Goal: Information Seeking & Learning: Learn about a topic

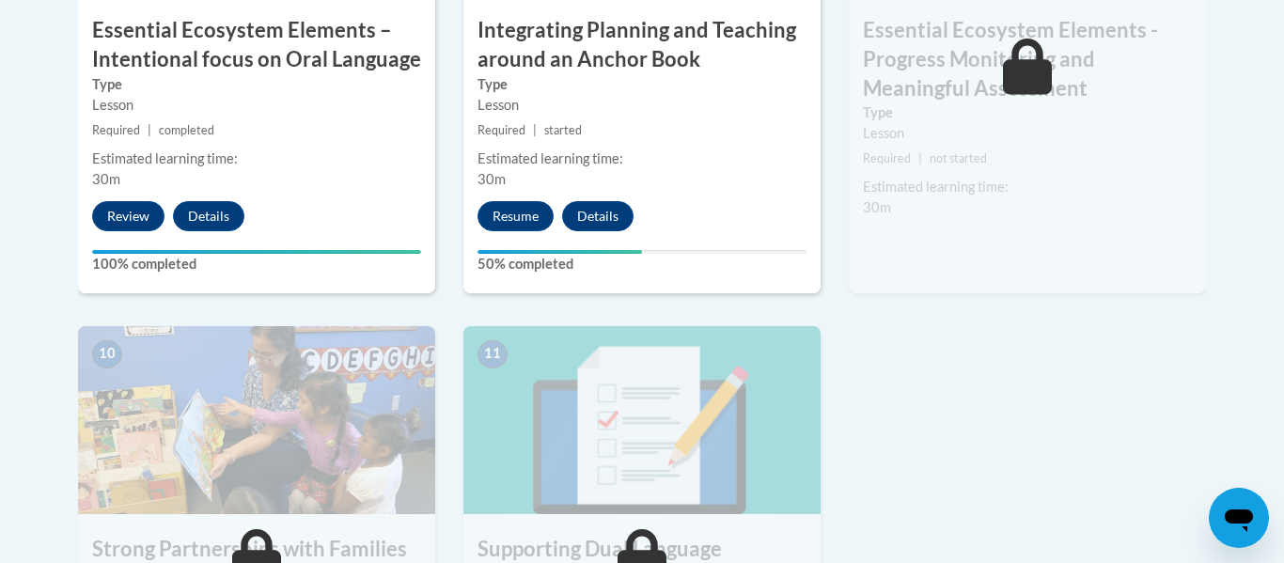
scroll to position [1817, 0]
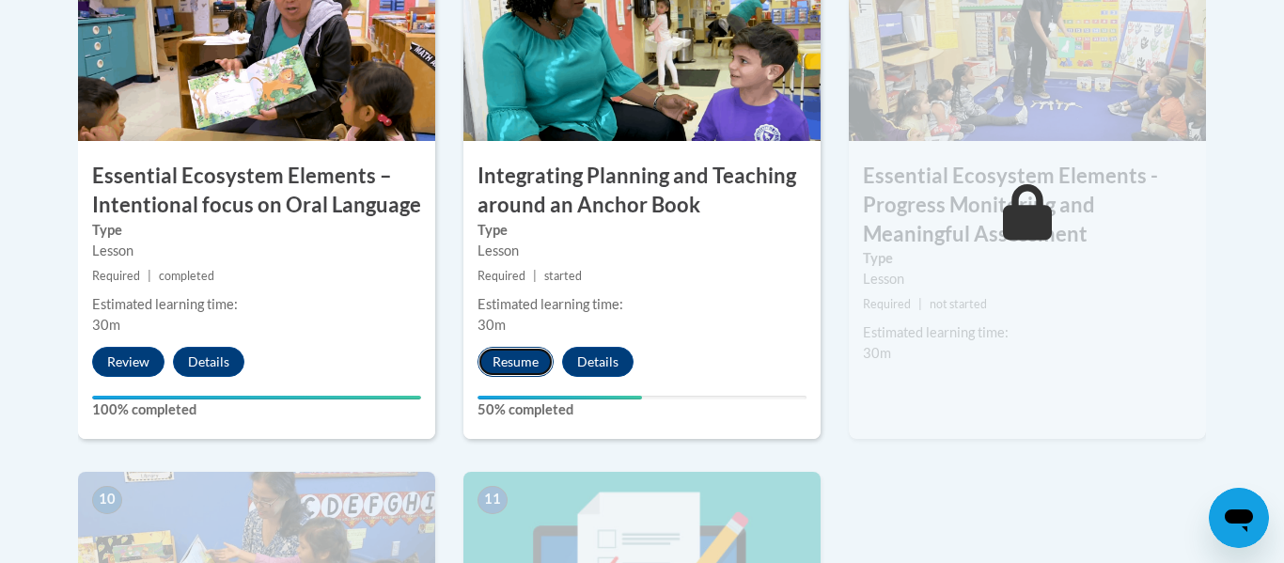
click at [508, 354] on button "Resume" at bounding box center [516, 362] width 76 height 30
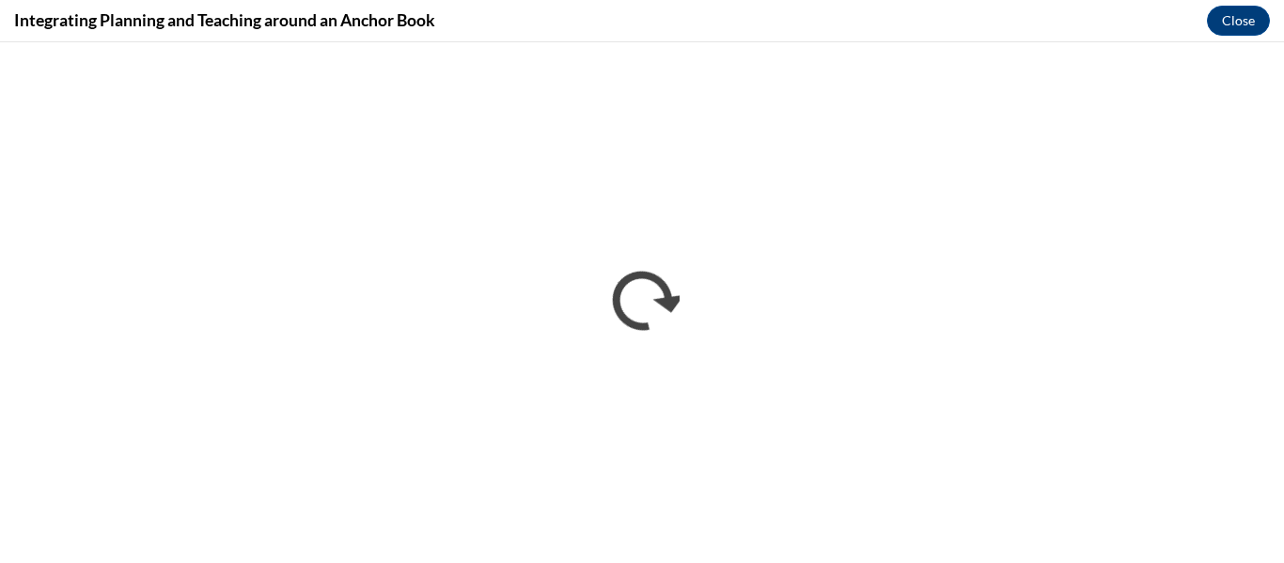
scroll to position [0, 0]
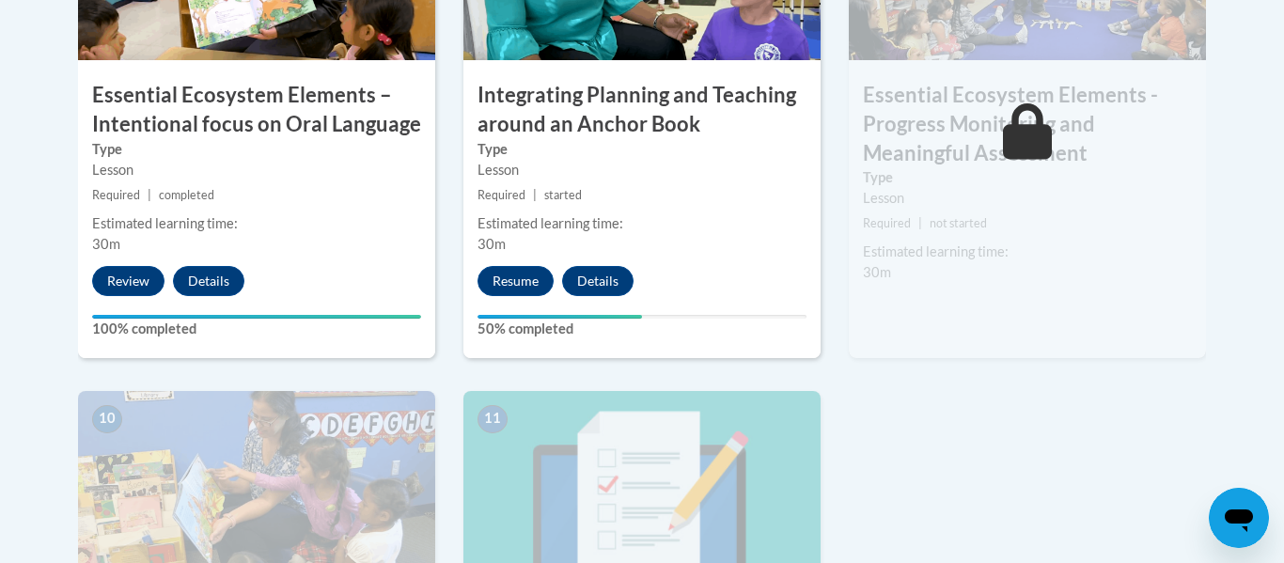
scroll to position [1955, 0]
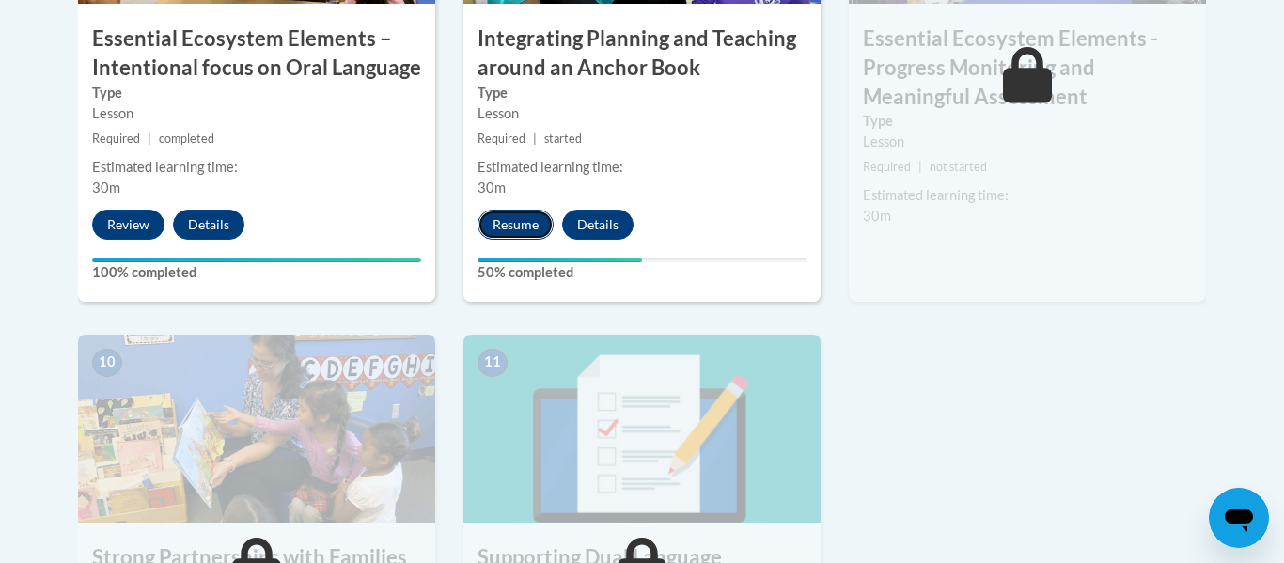
click at [541, 222] on button "Resume" at bounding box center [516, 225] width 76 height 30
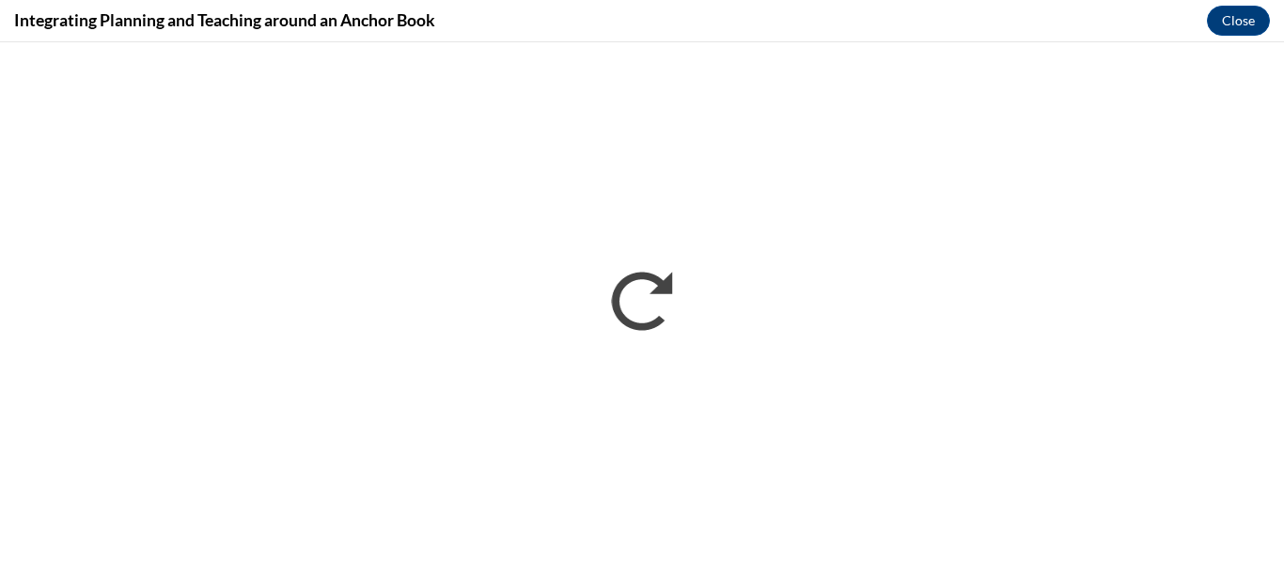
scroll to position [0, 0]
click at [1233, 27] on button "Close" at bounding box center [1238, 21] width 63 height 30
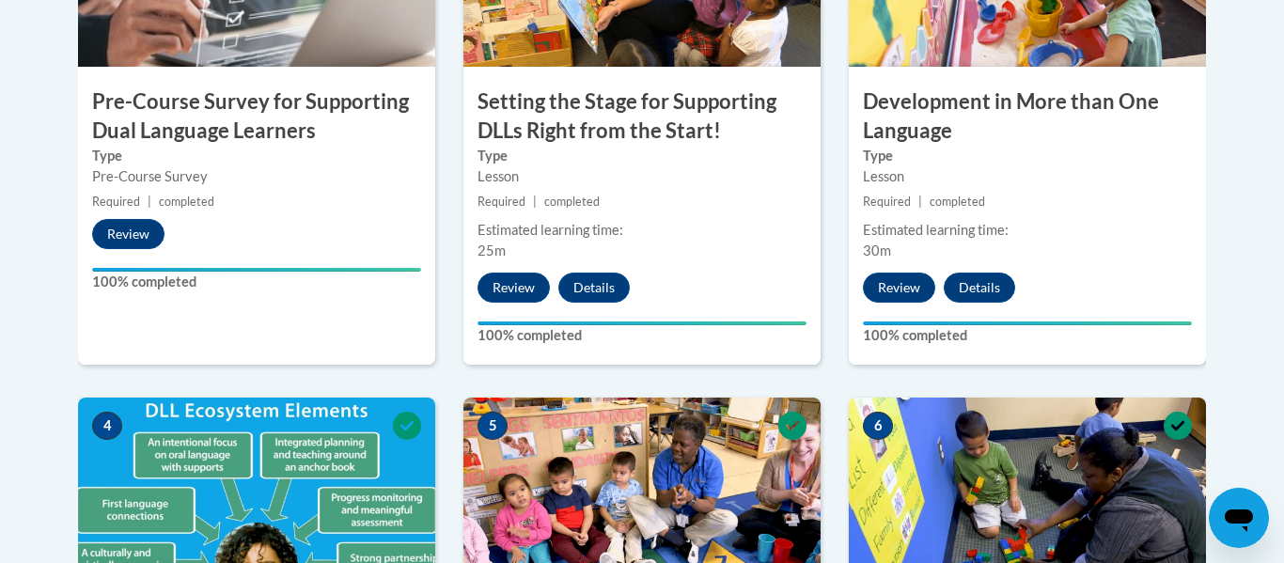
scroll to position [124, 0]
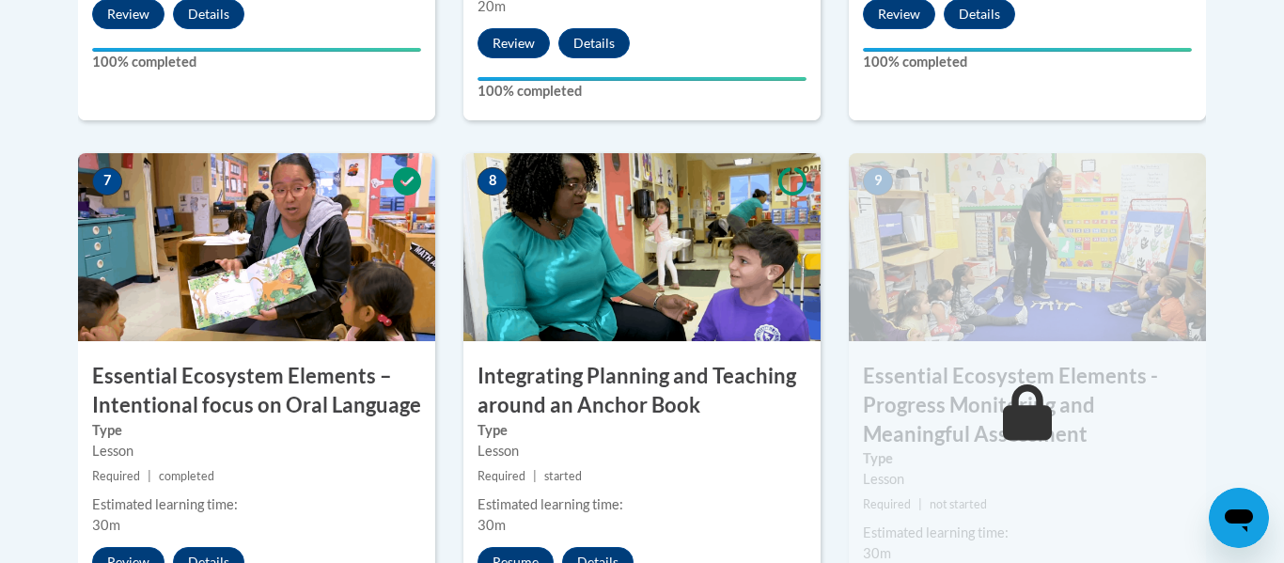
scroll to position [1718, 0]
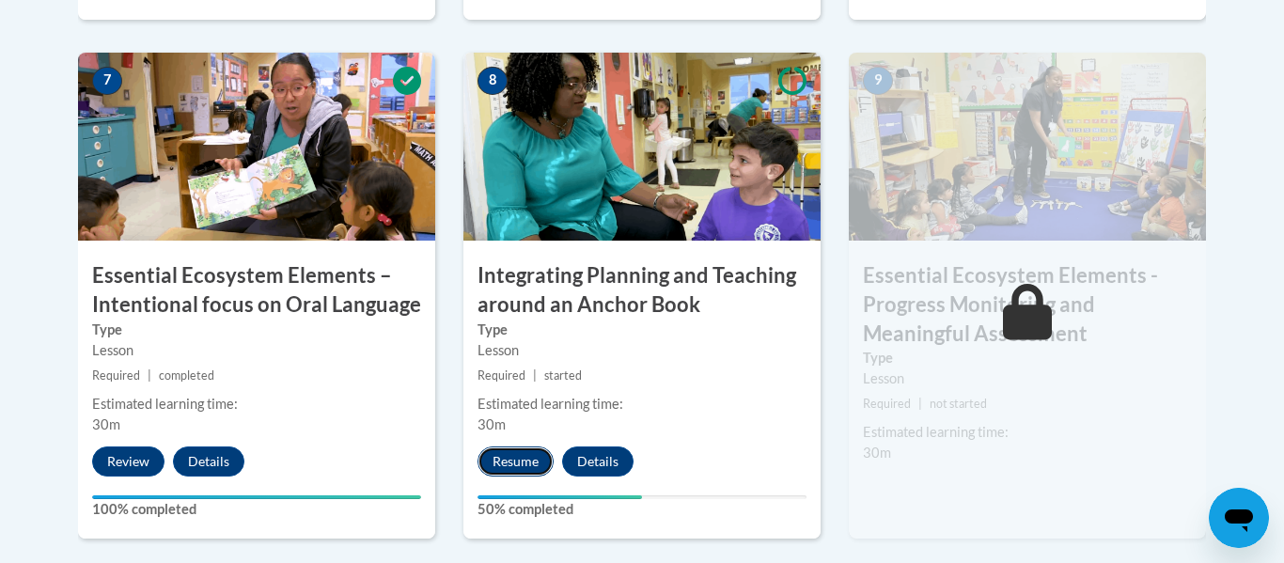
click at [522, 462] on button "Resume" at bounding box center [516, 462] width 76 height 30
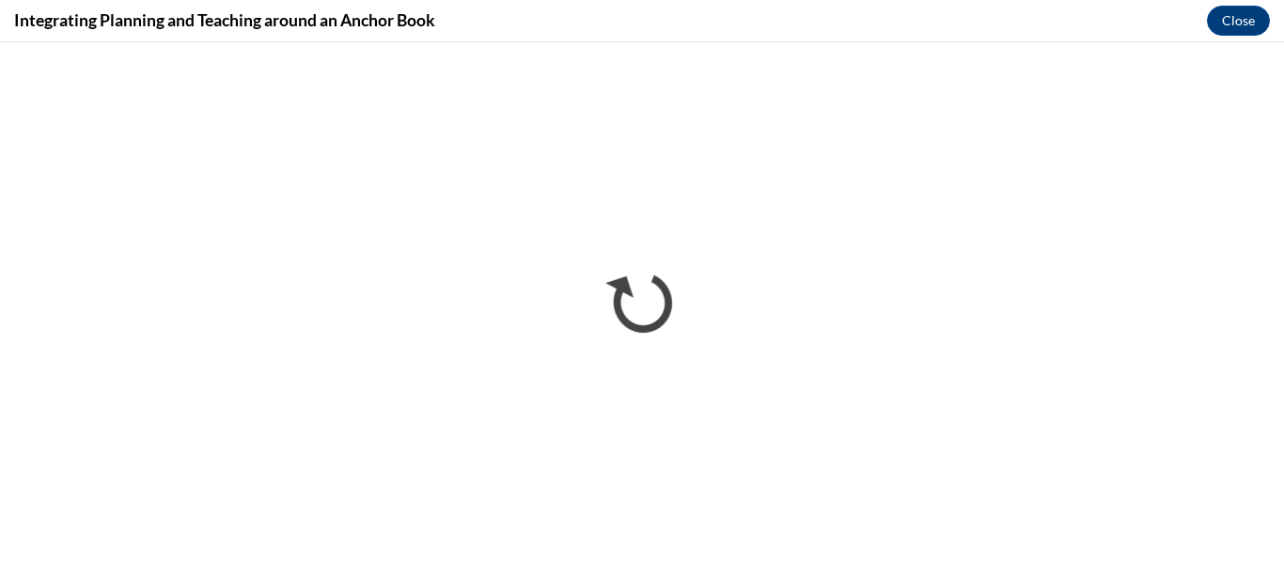
scroll to position [0, 0]
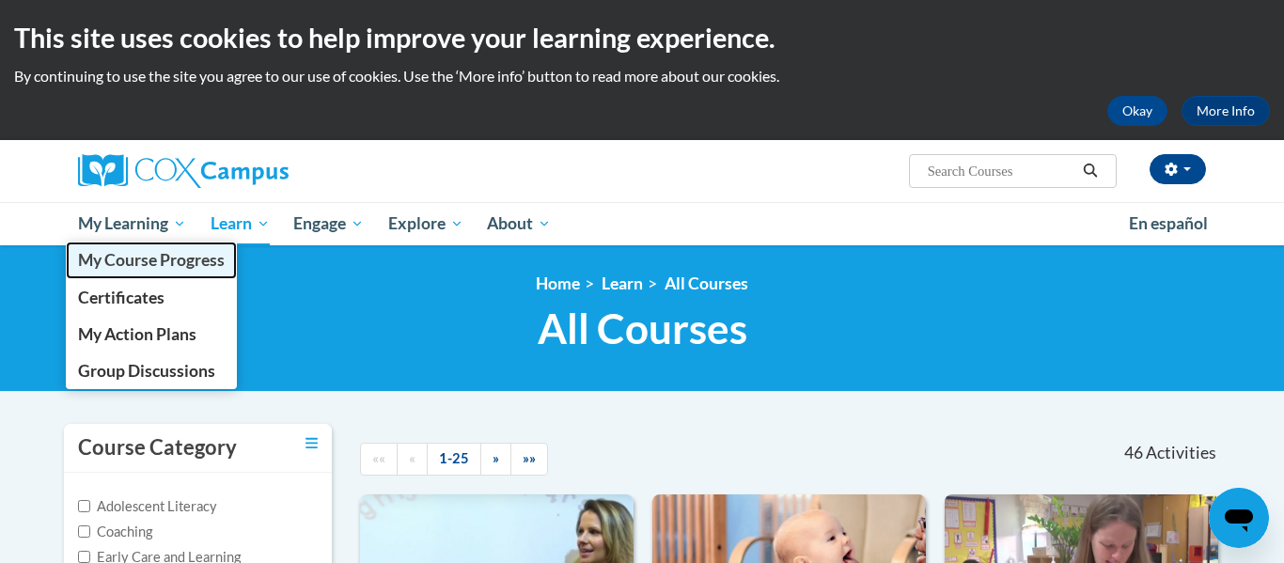
click at [203, 260] on span "My Course Progress" at bounding box center [151, 260] width 147 height 20
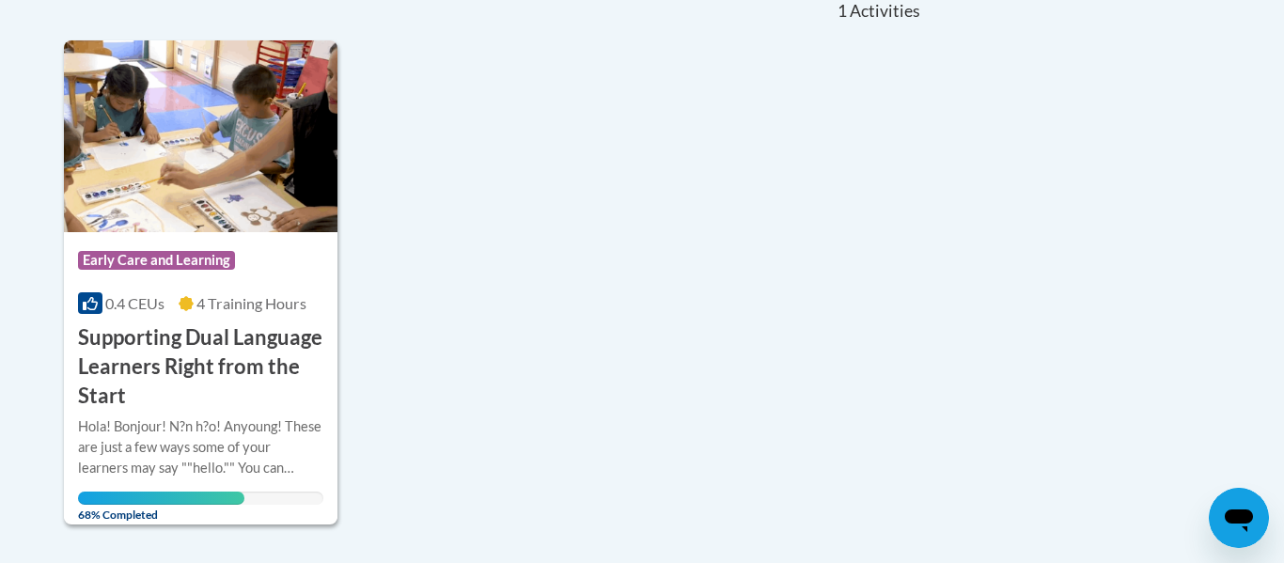
scroll to position [609, 0]
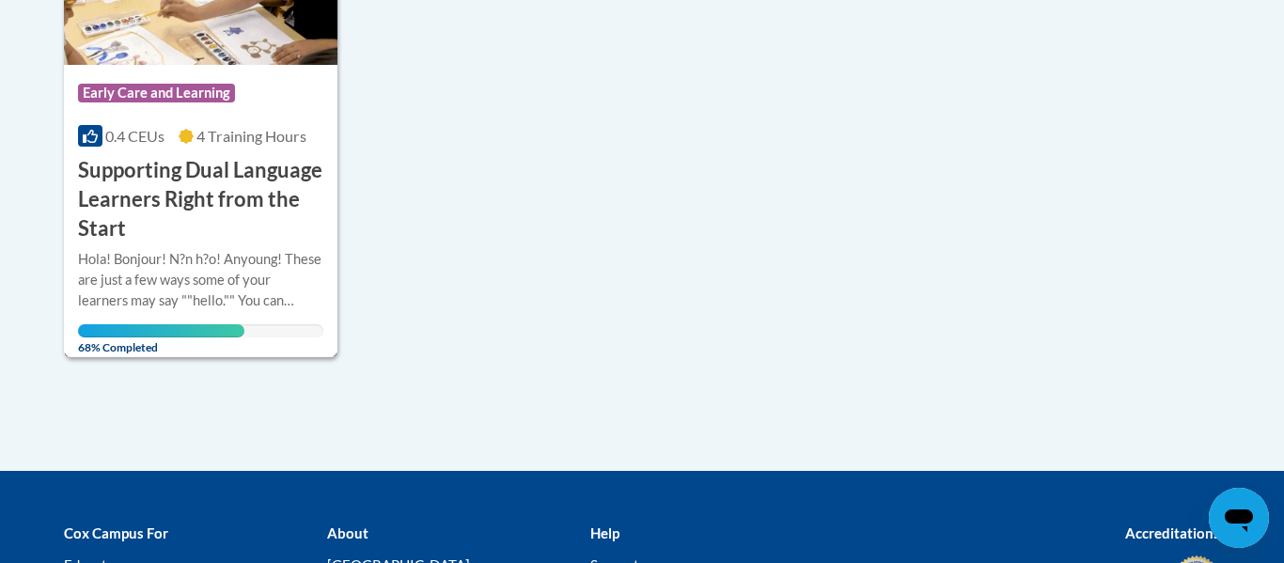
click at [218, 200] on h3 "Supporting Dual Language Learners Right from the Start" at bounding box center [200, 199] width 245 height 86
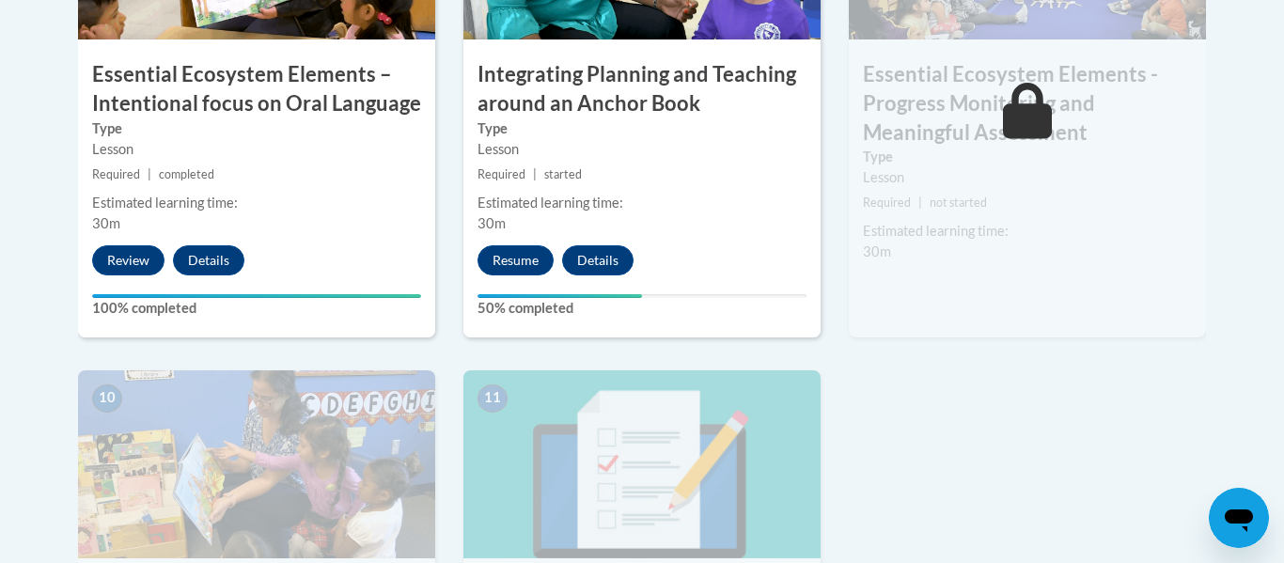
scroll to position [1926, 0]
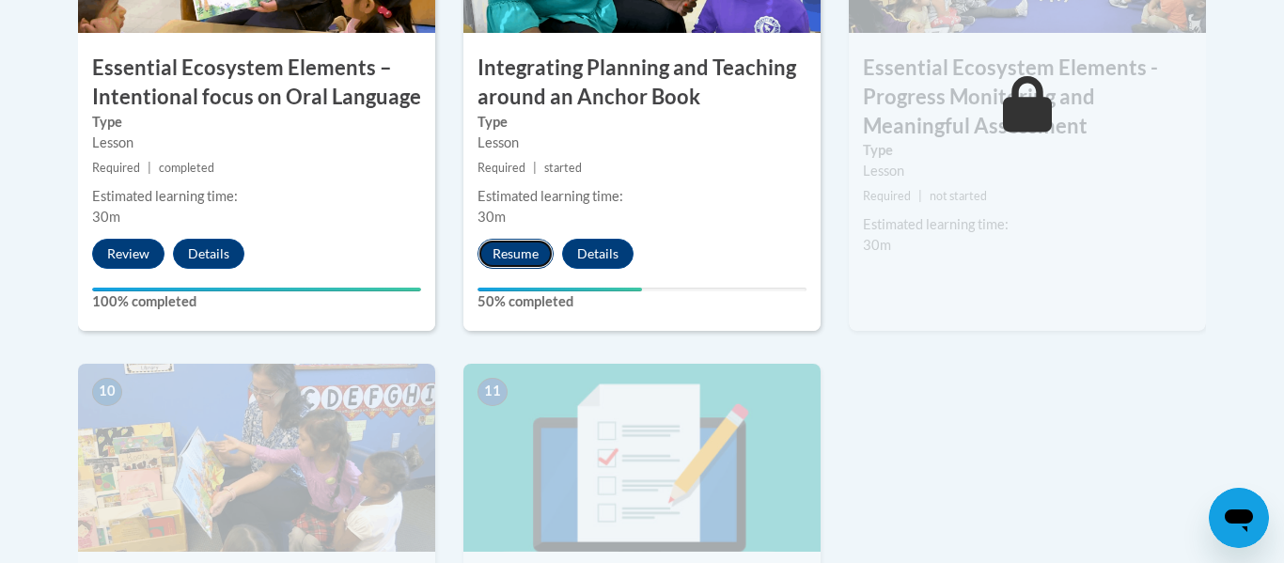
click at [508, 257] on button "Resume" at bounding box center [516, 254] width 76 height 30
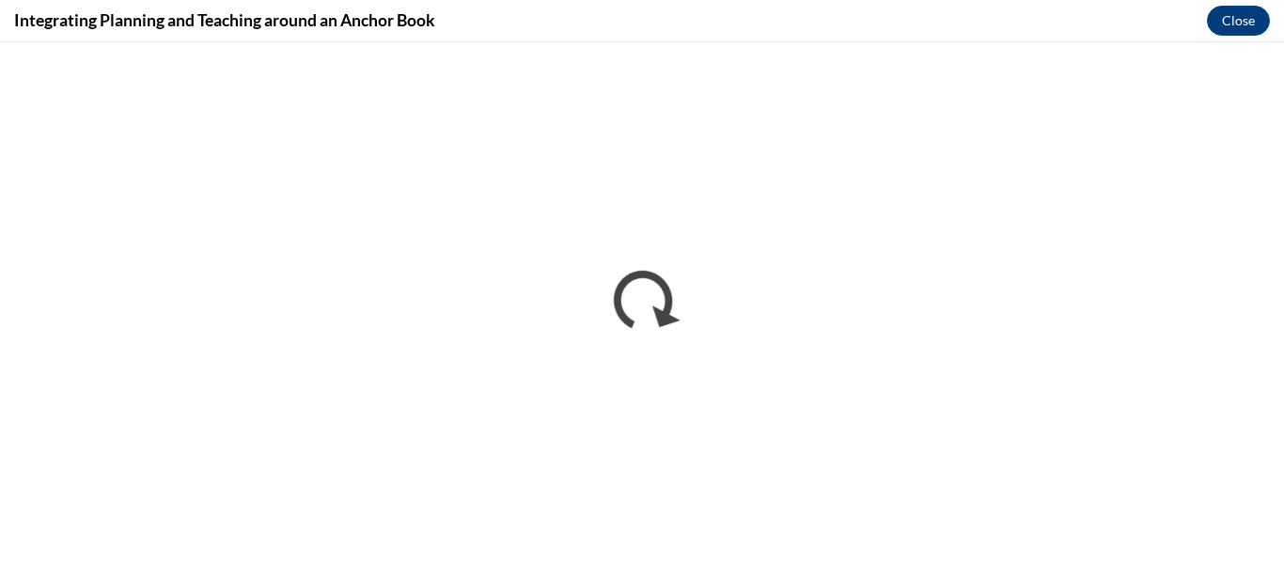
scroll to position [0, 0]
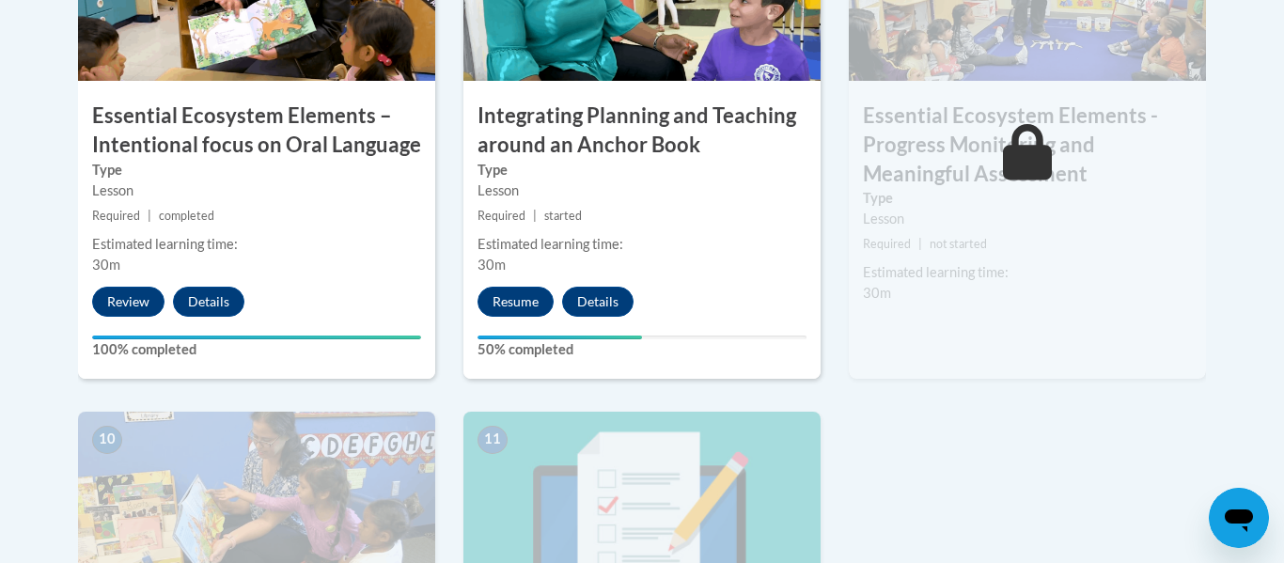
scroll to position [1814, 0]
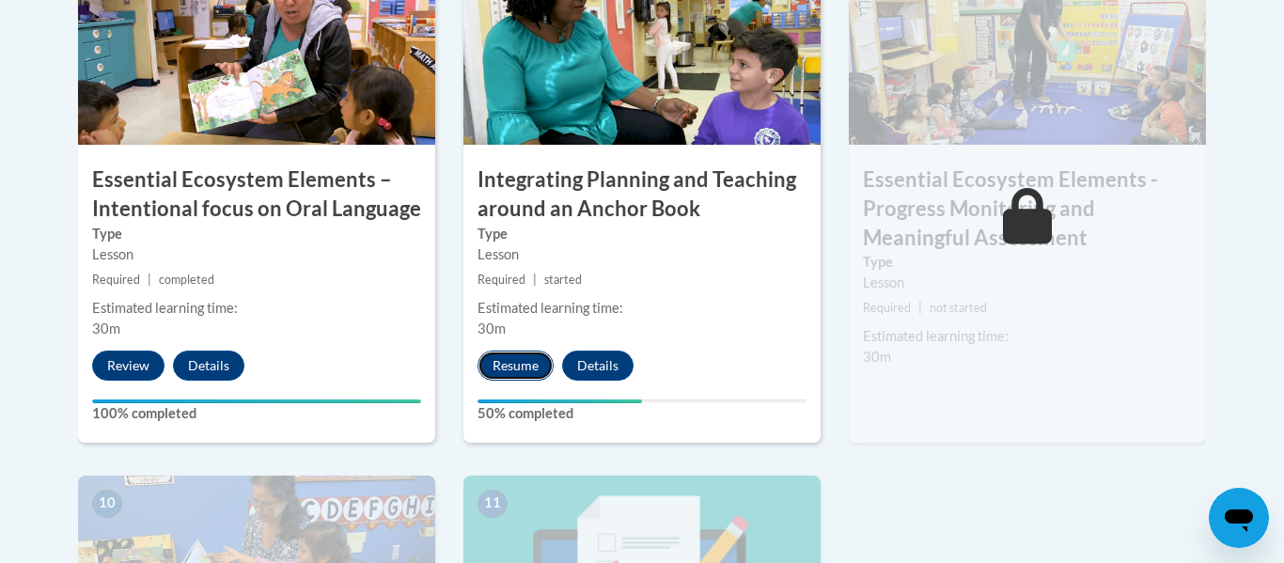
click at [491, 363] on button "Resume" at bounding box center [516, 366] width 76 height 30
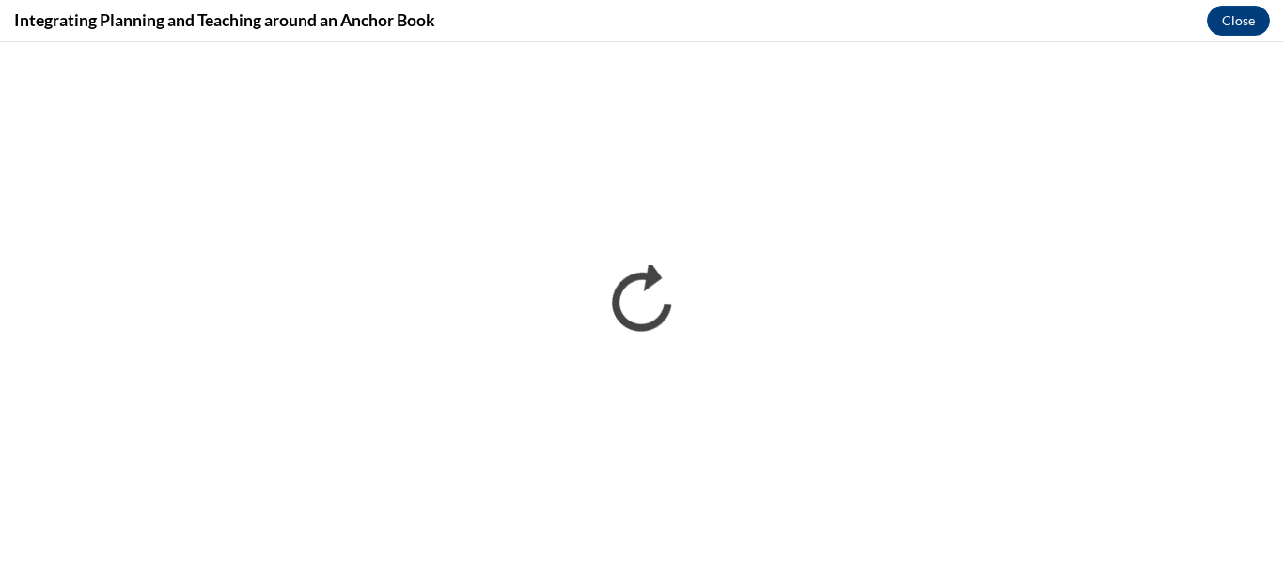
scroll to position [0, 0]
click at [1233, 22] on button "Close" at bounding box center [1238, 21] width 63 height 30
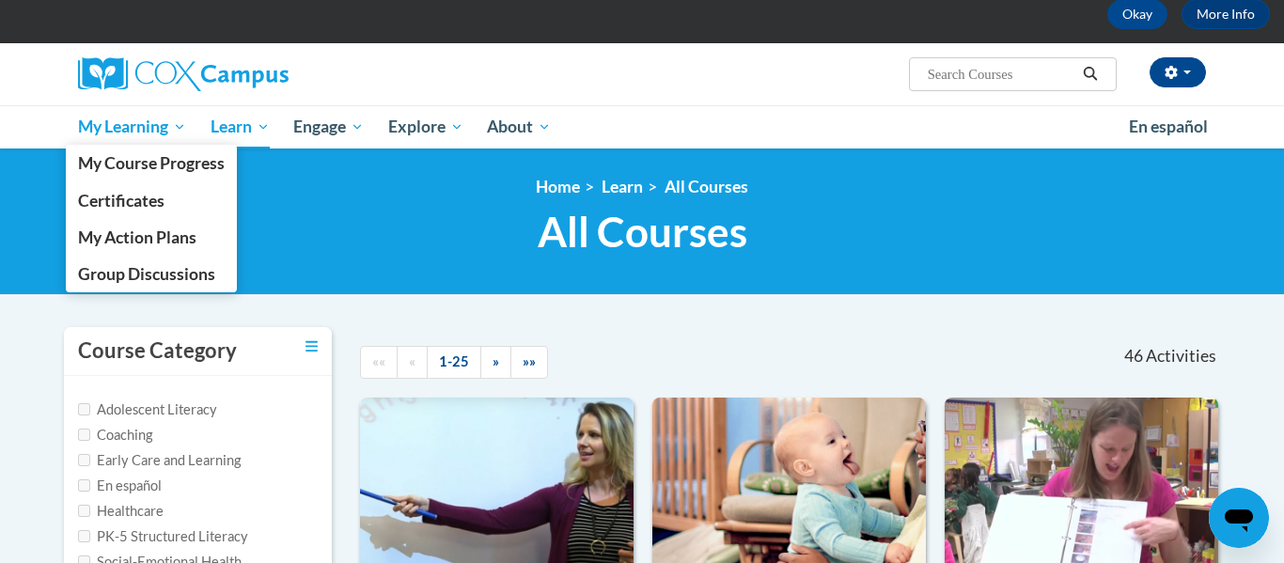
scroll to position [74, 0]
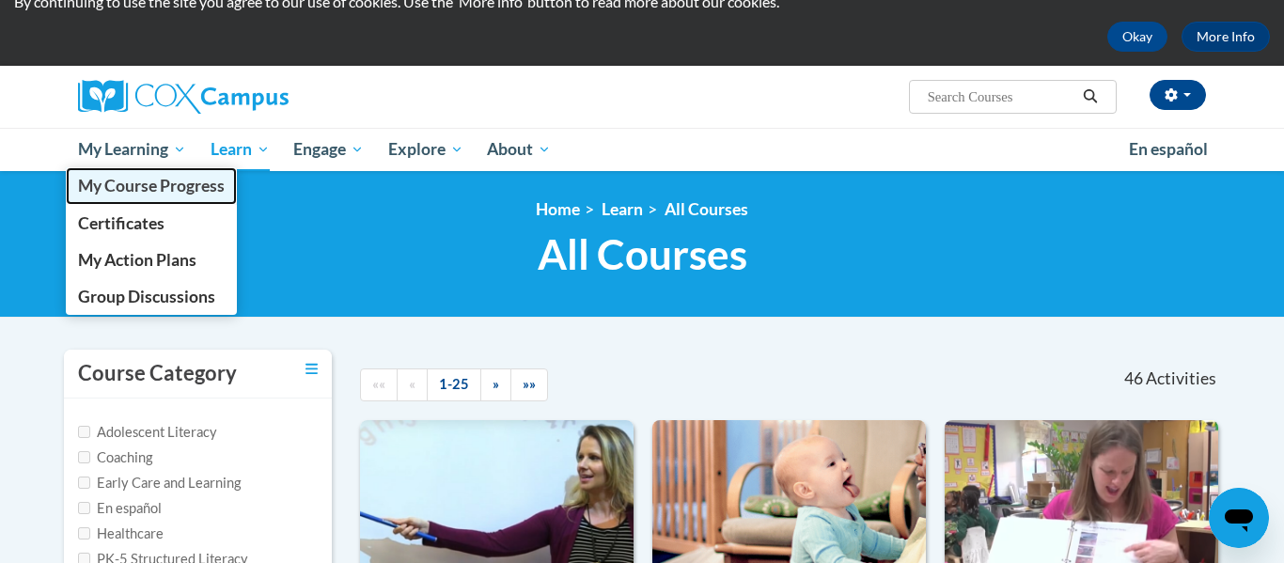
click at [126, 190] on span "My Course Progress" at bounding box center [151, 186] width 147 height 20
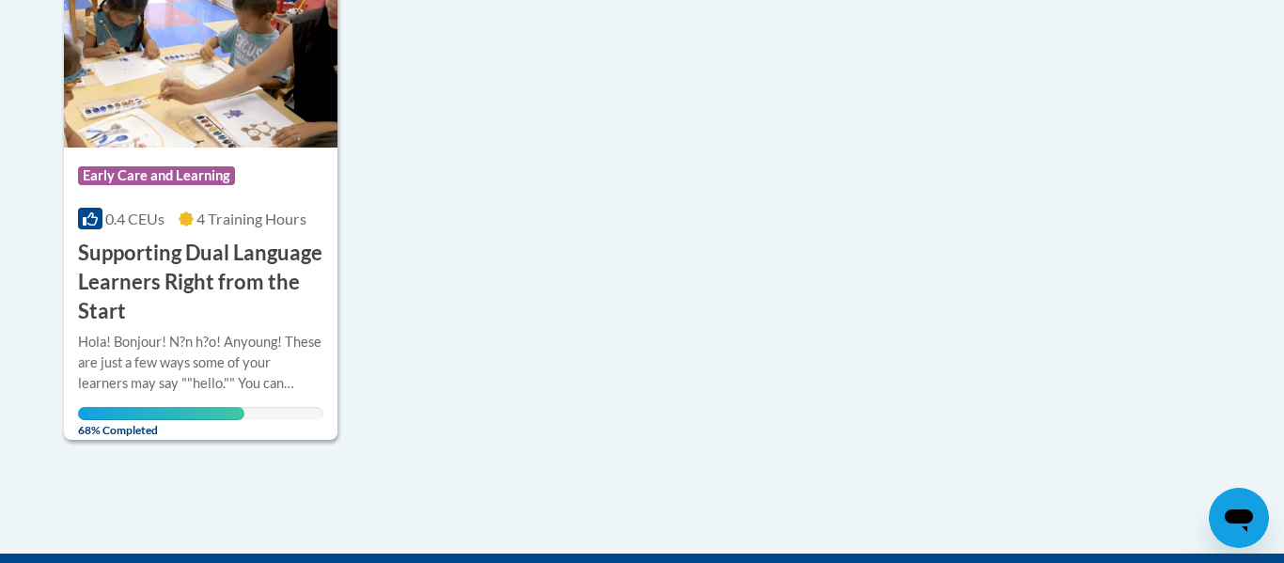
scroll to position [549, 0]
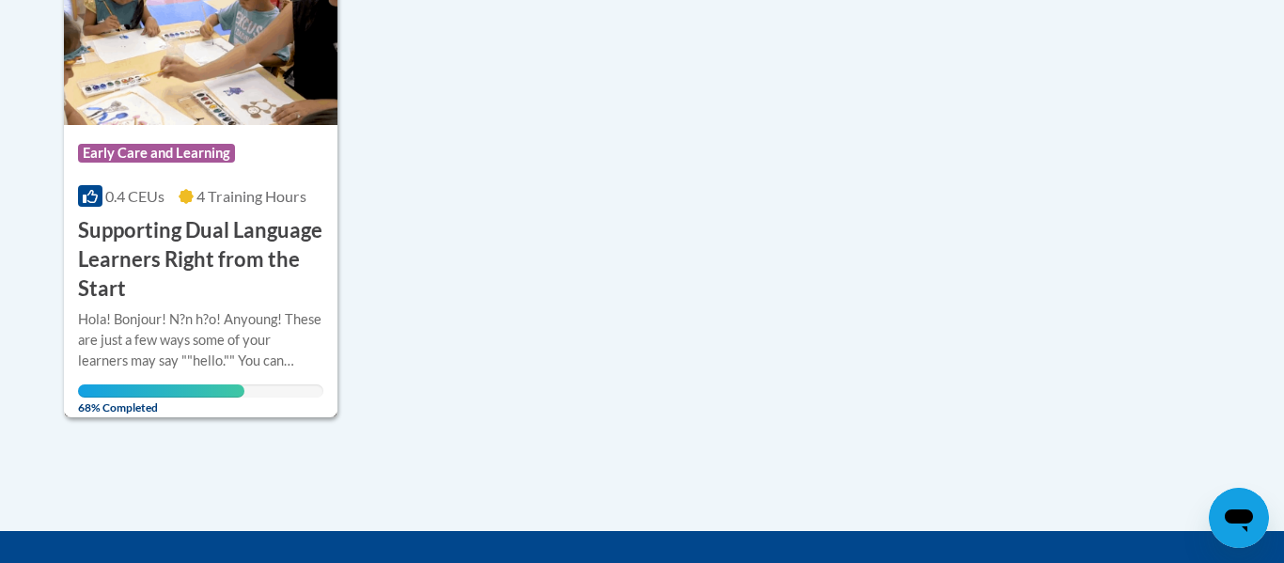
click at [183, 343] on div "Hola! Bonjour! N?n h?o! Anyoung! These are just a few ways some of your learner…" at bounding box center [200, 340] width 245 height 62
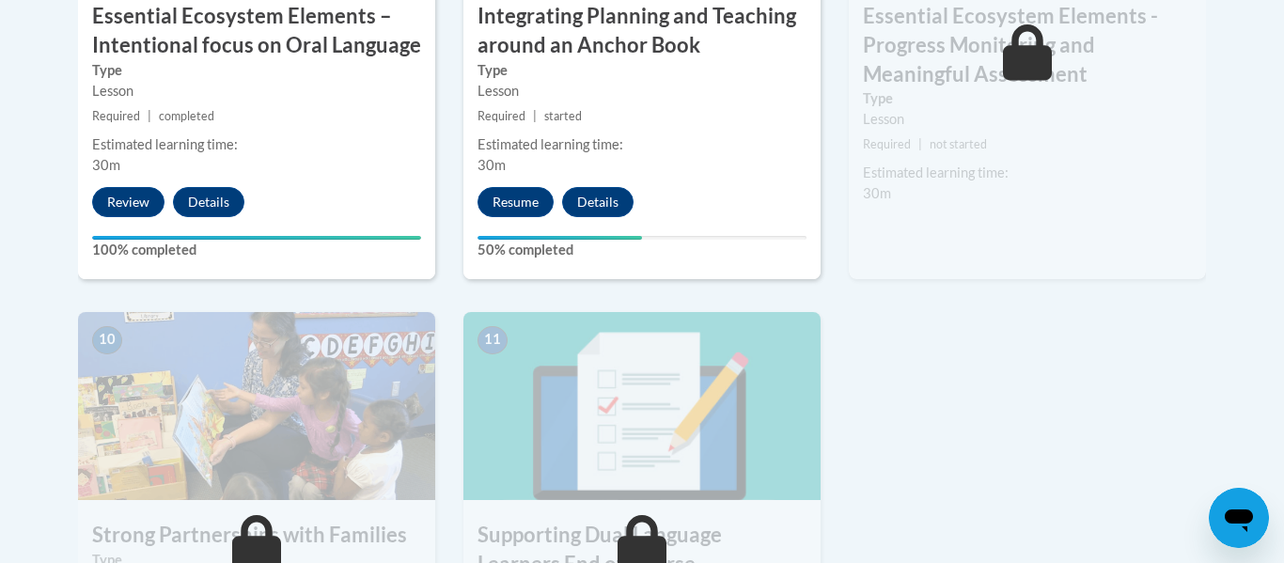
scroll to position [2002, 0]
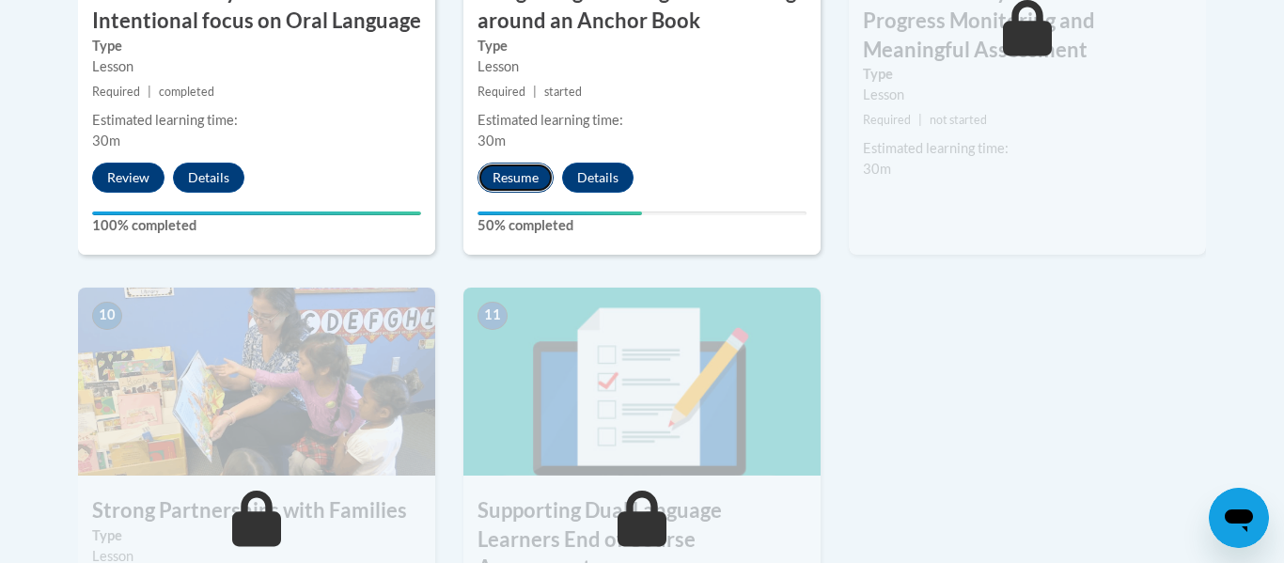
click at [526, 181] on button "Resume" at bounding box center [516, 178] width 76 height 30
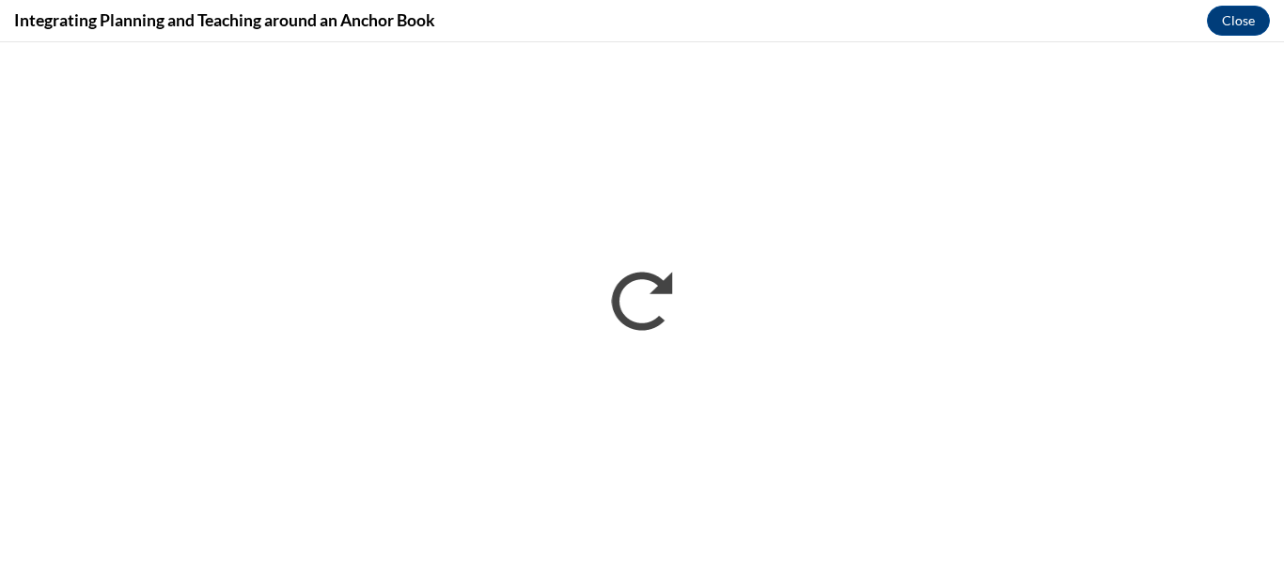
scroll to position [0, 0]
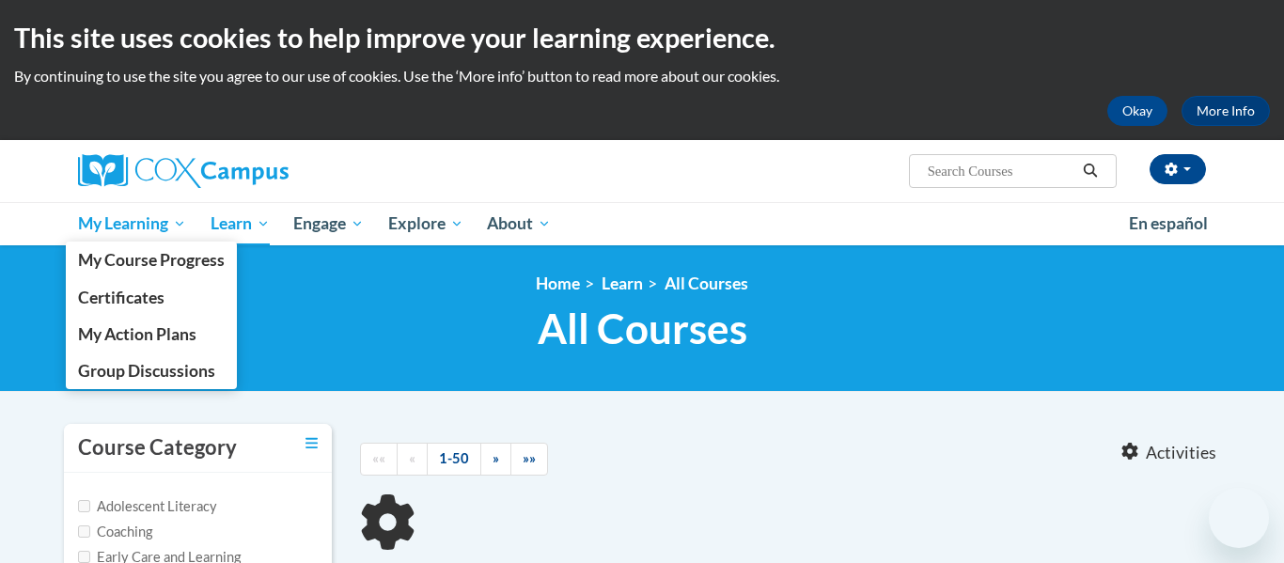
click at [135, 223] on span "My Learning" at bounding box center [132, 223] width 108 height 23
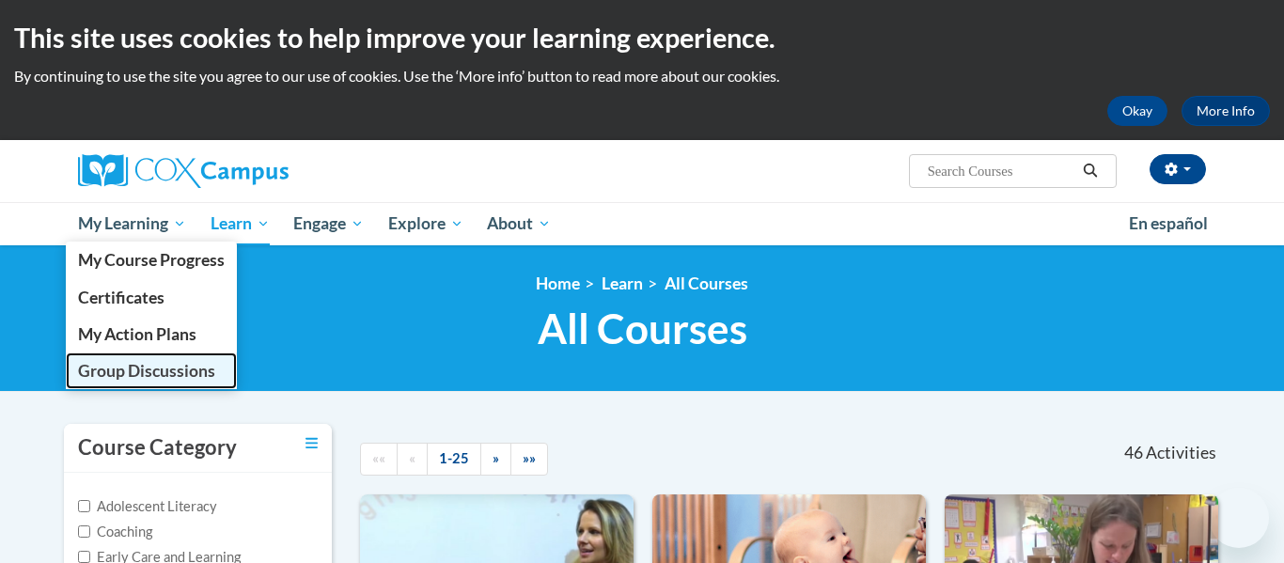
click at [139, 370] on span "Group Discussions" at bounding box center [146, 371] width 137 height 20
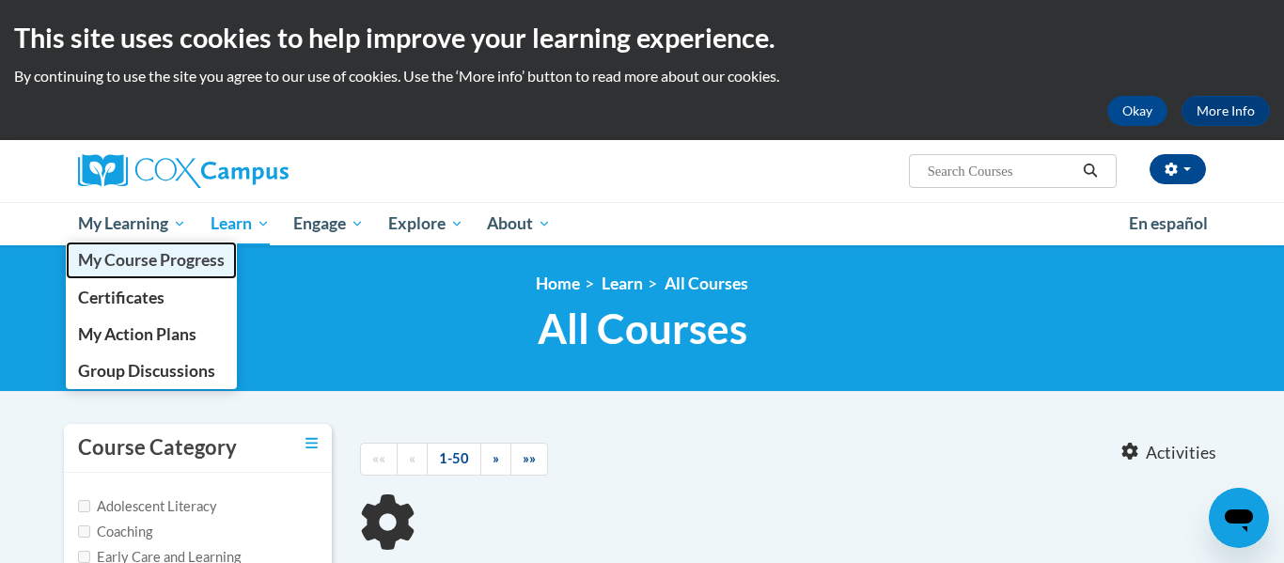
click at [163, 256] on span "My Course Progress" at bounding box center [151, 260] width 147 height 20
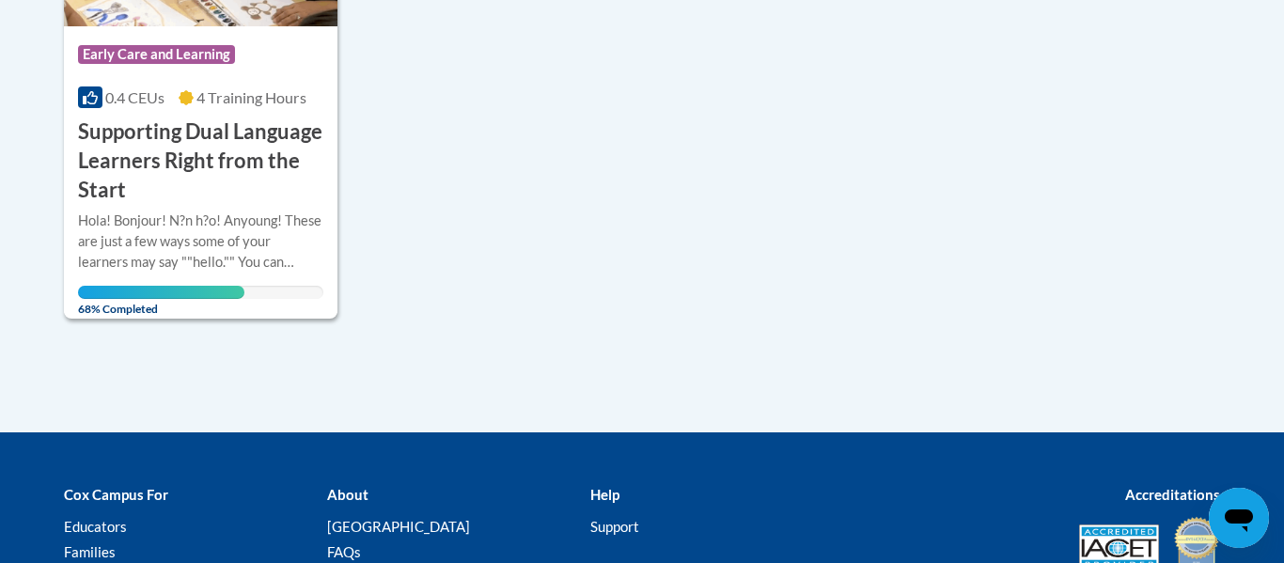
scroll to position [649, 0]
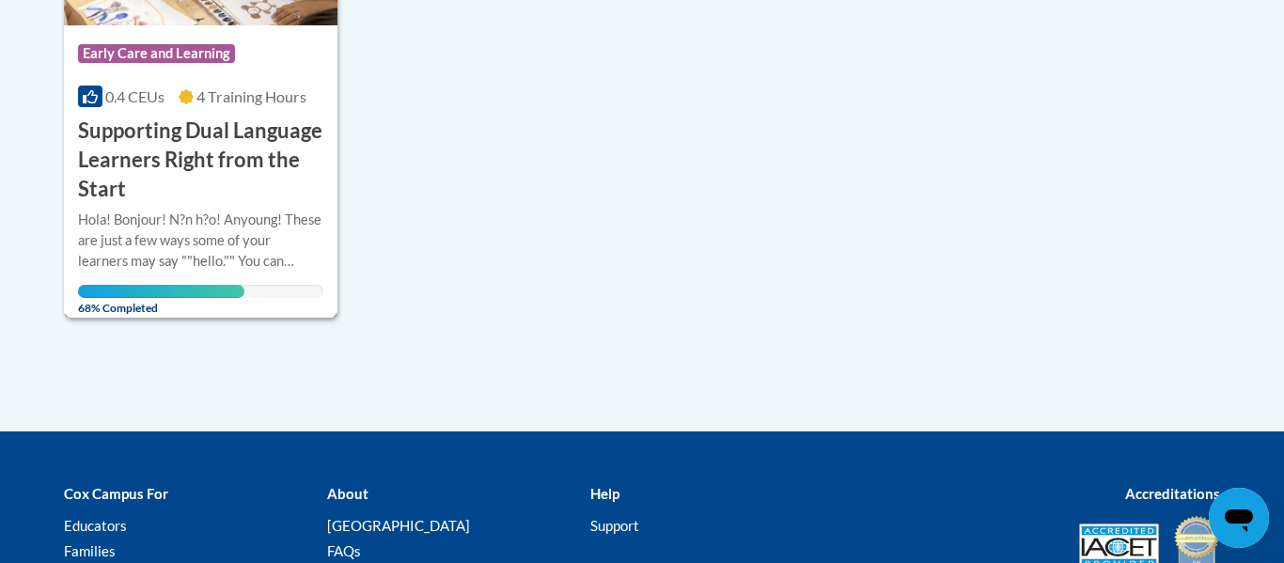
click at [177, 118] on h3 "Supporting Dual Language Learners Right from the Start" at bounding box center [200, 160] width 245 height 86
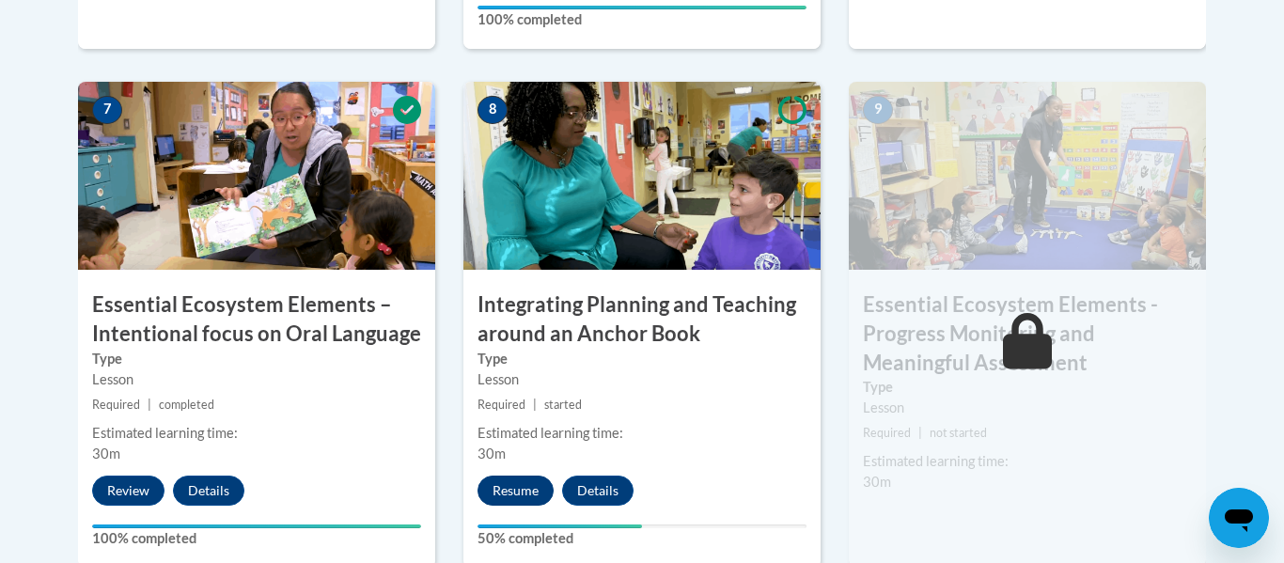
scroll to position [1693, 0]
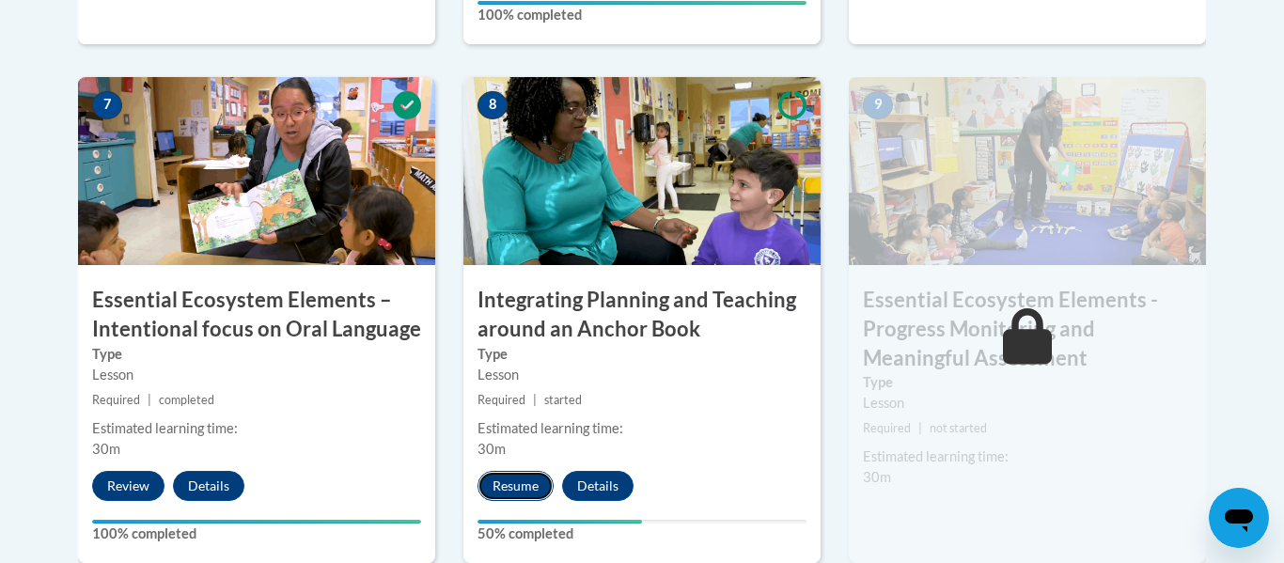
click at [511, 476] on button "Resume" at bounding box center [516, 486] width 76 height 30
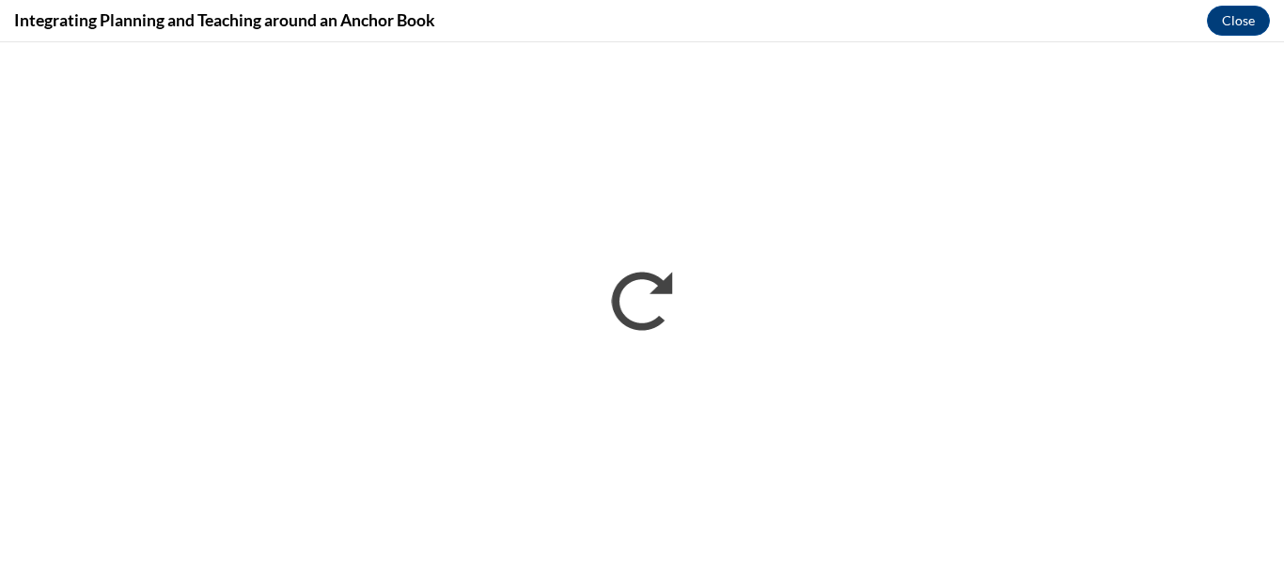
scroll to position [0, 0]
